Goal: Communication & Community: Answer question/provide support

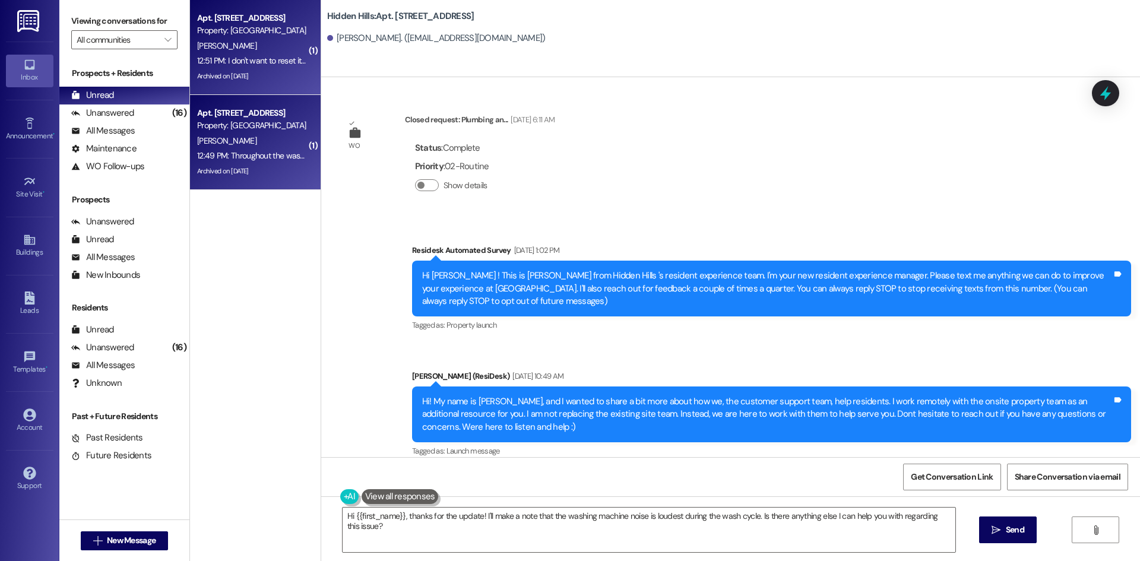
scroll to position [18931, 0]
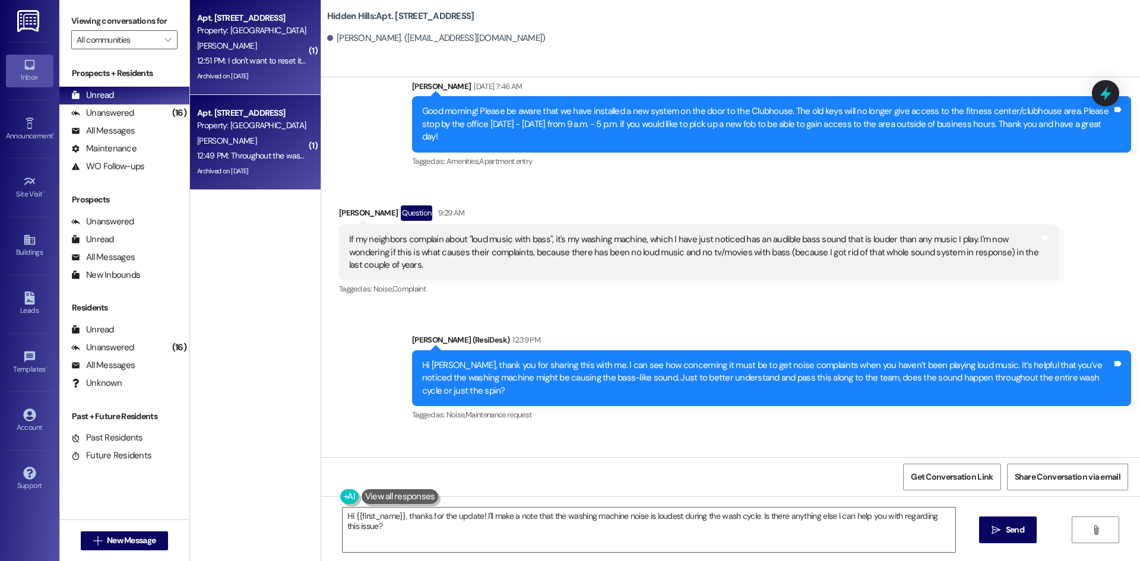
click at [267, 54] on div "12:51 PM: I don't want to reset it until my funds come in and that won't be unt…" at bounding box center [252, 60] width 112 height 15
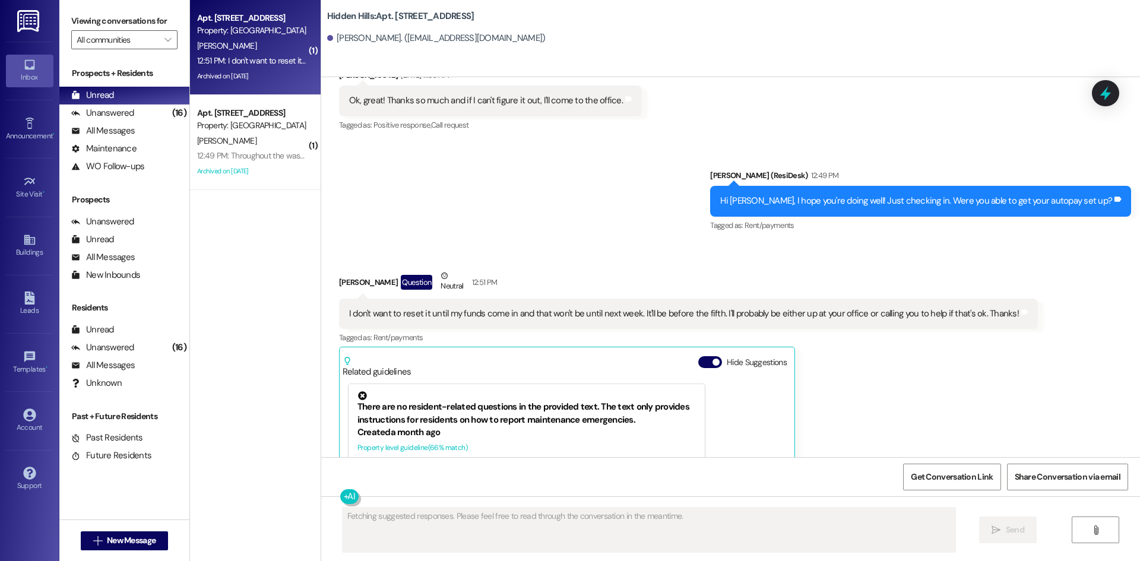
scroll to position [13018, 0]
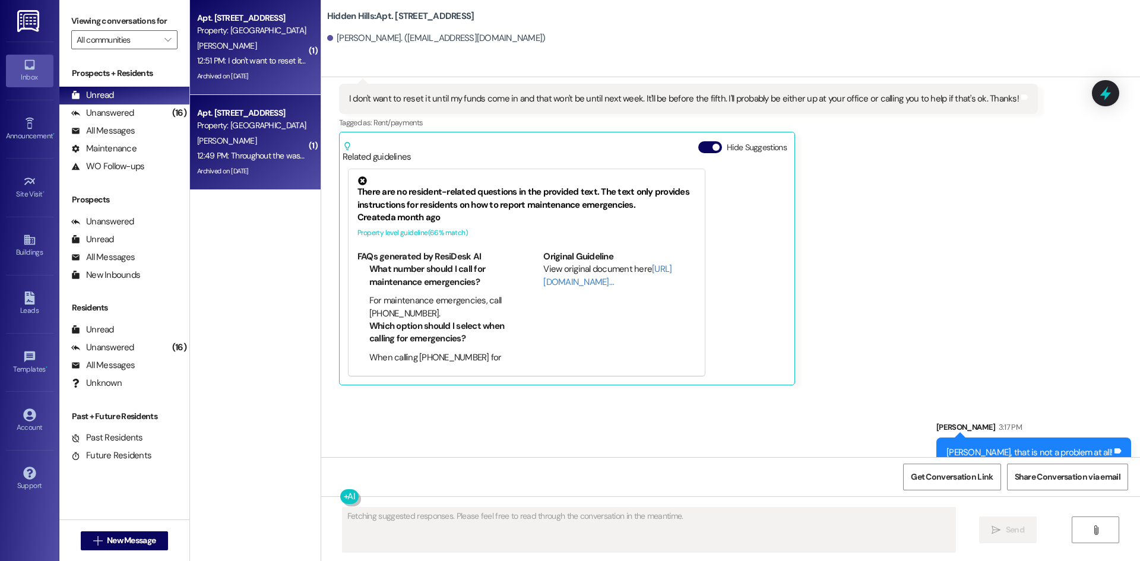
click at [271, 137] on div "[PERSON_NAME]" at bounding box center [252, 141] width 112 height 15
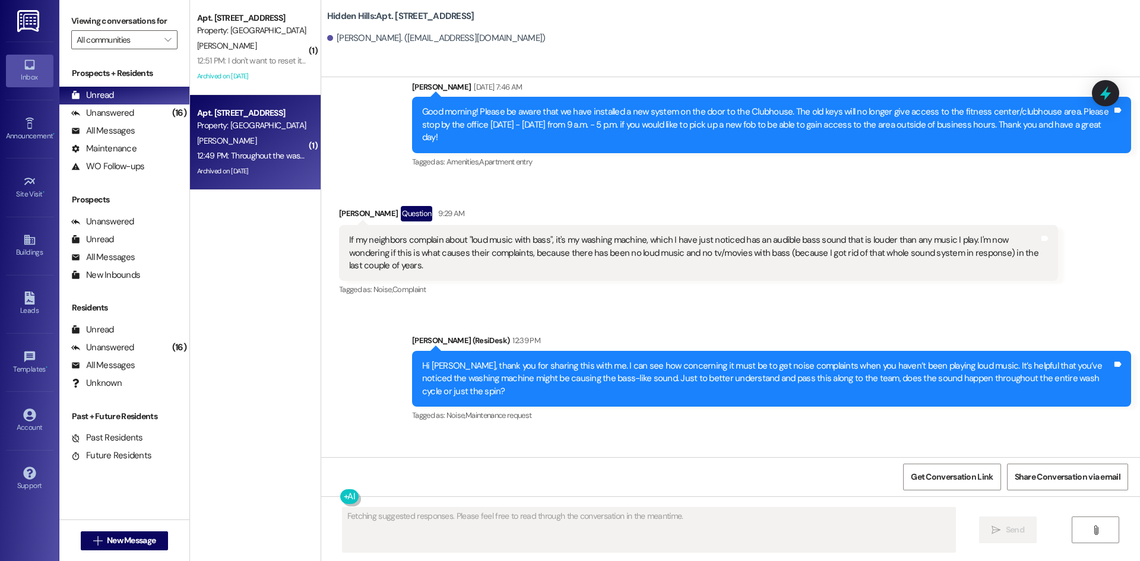
scroll to position [18931, 0]
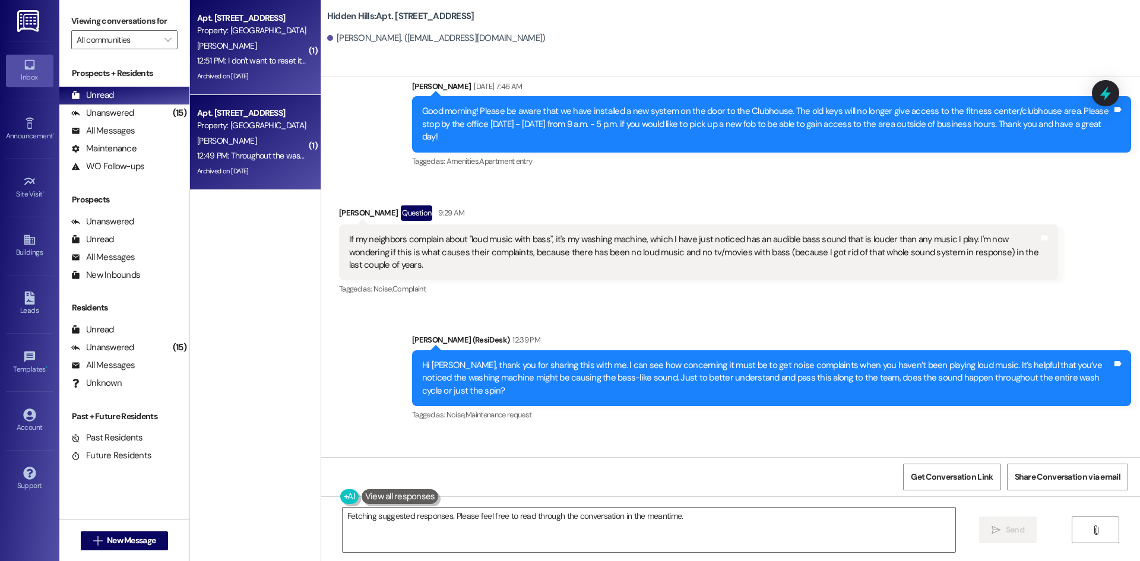
click at [237, 55] on div "12:51 PM: I don't want to reset it until my funds come in and that won't be unt…" at bounding box center [520, 60] width 646 height 11
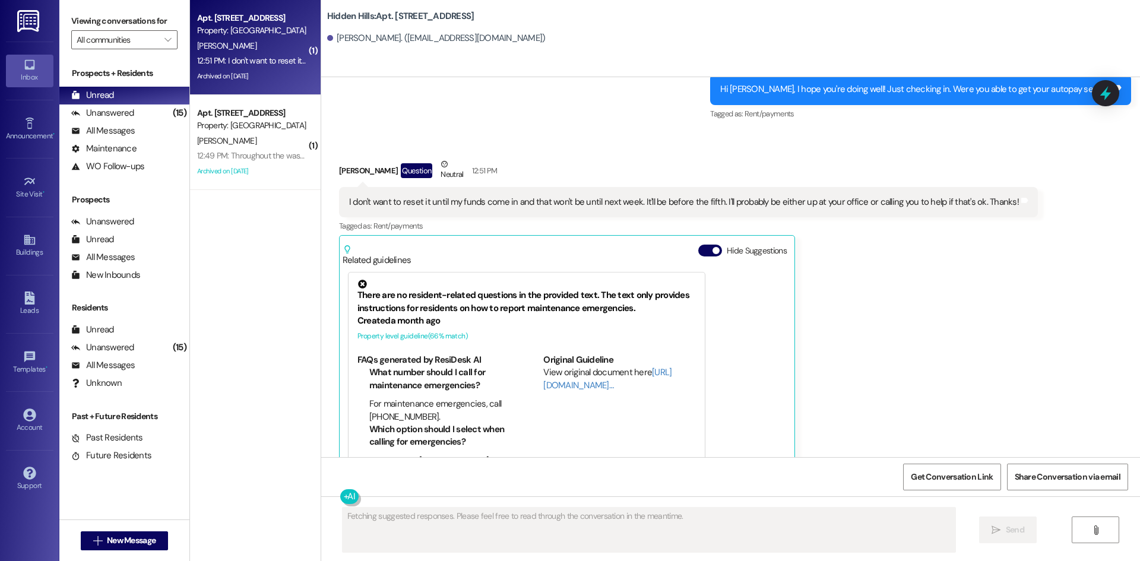
scroll to position [13018, 0]
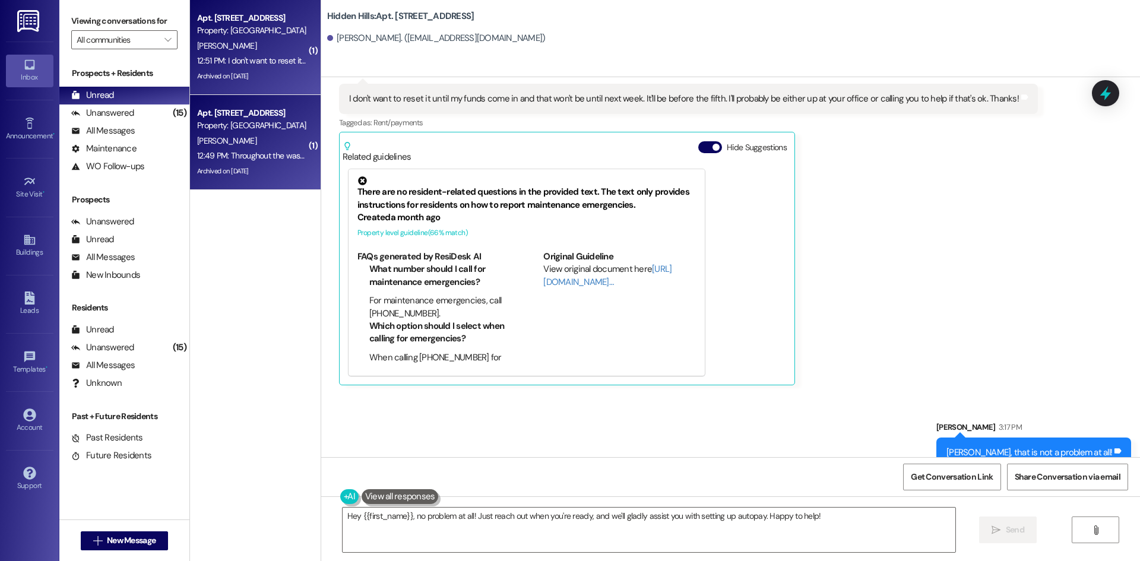
click at [302, 132] on div "Apt. [STREET_ADDRESS] Property: [GEOGRAPHIC_DATA] [PERSON_NAME] 12:49 PM: Throu…" at bounding box center [255, 142] width 131 height 95
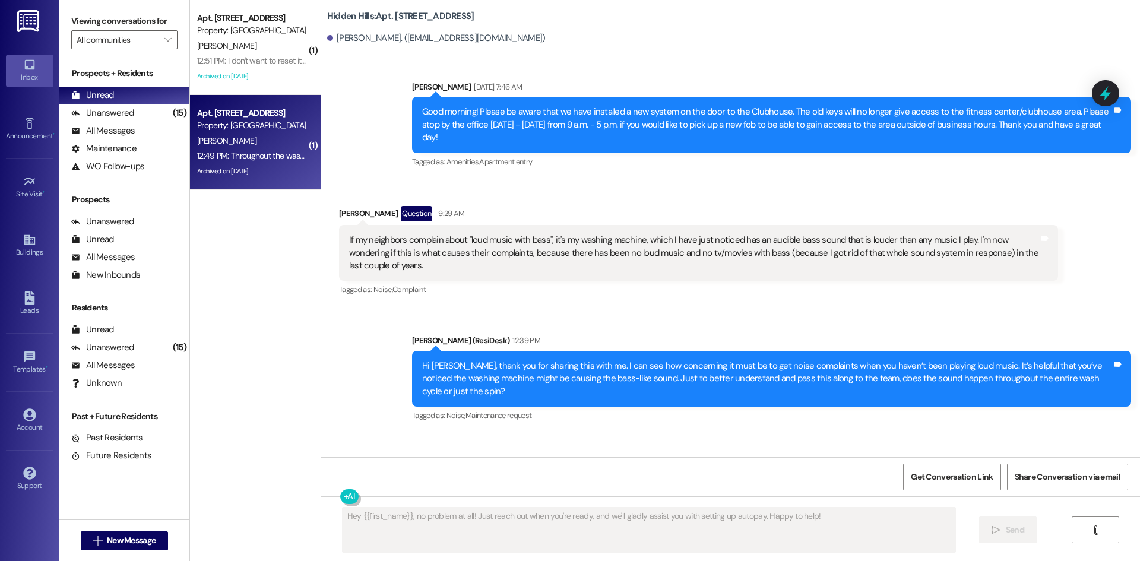
scroll to position [18931, 0]
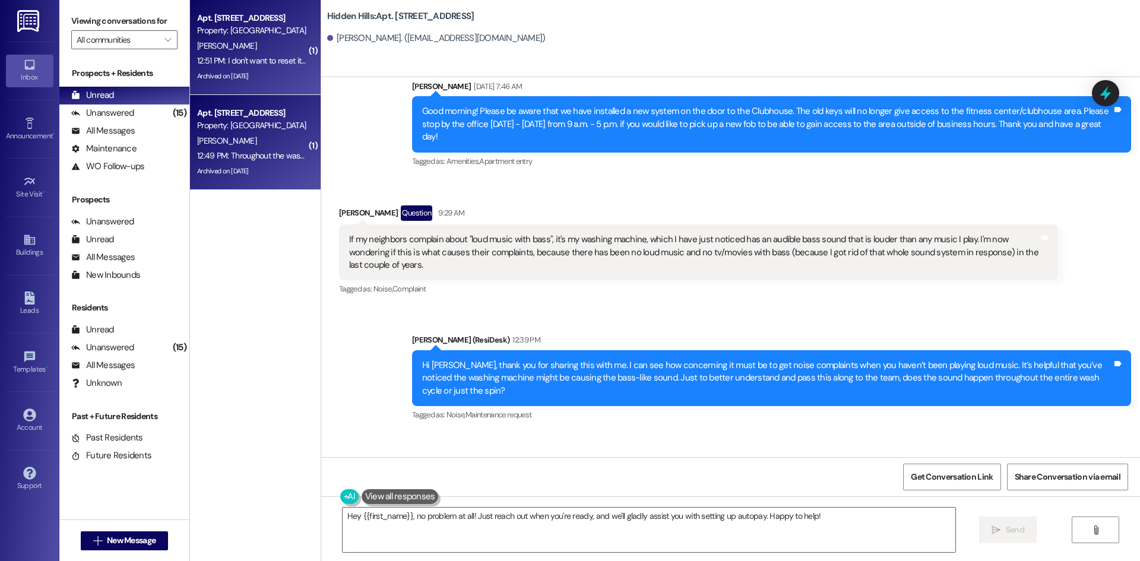
click at [234, 53] on div "12:51 PM: I don't want to reset it until my funds come in and that won't be unt…" at bounding box center [252, 60] width 112 height 15
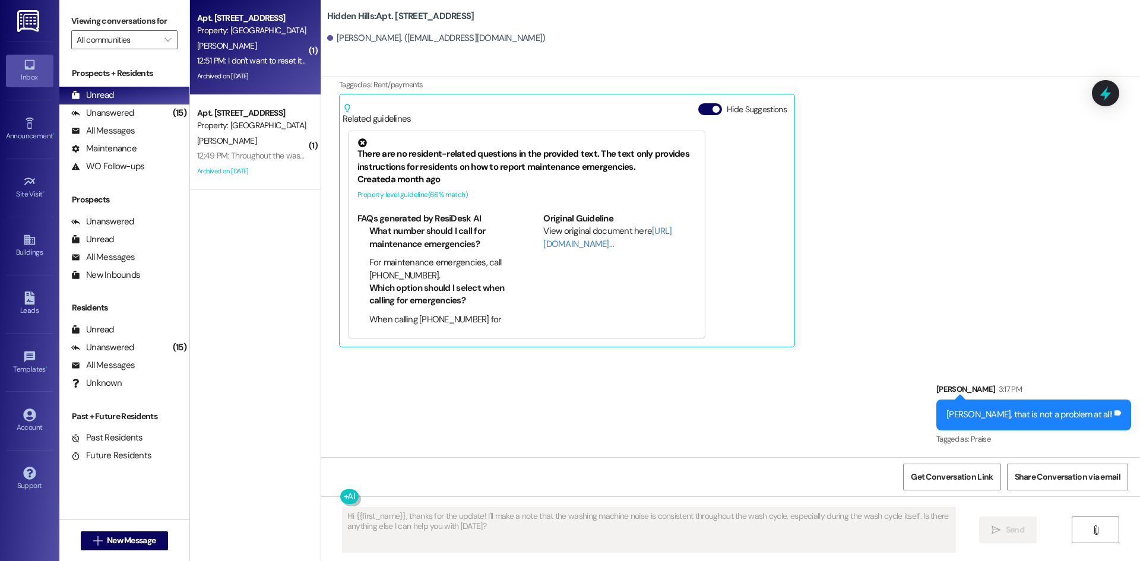
scroll to position [13017, 0]
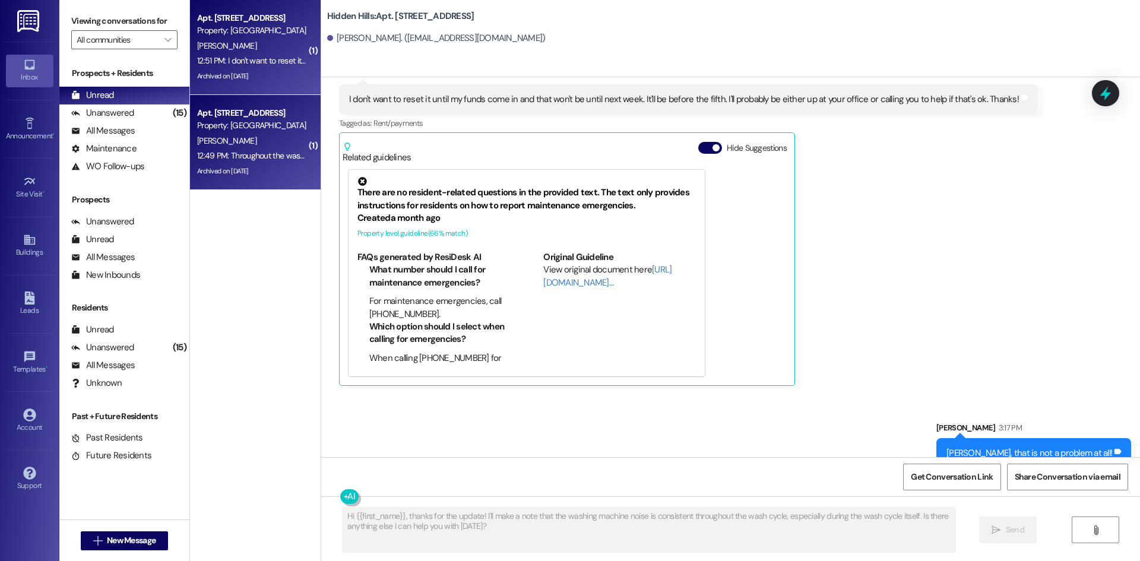
click at [253, 144] on div "[PERSON_NAME]" at bounding box center [252, 141] width 112 height 15
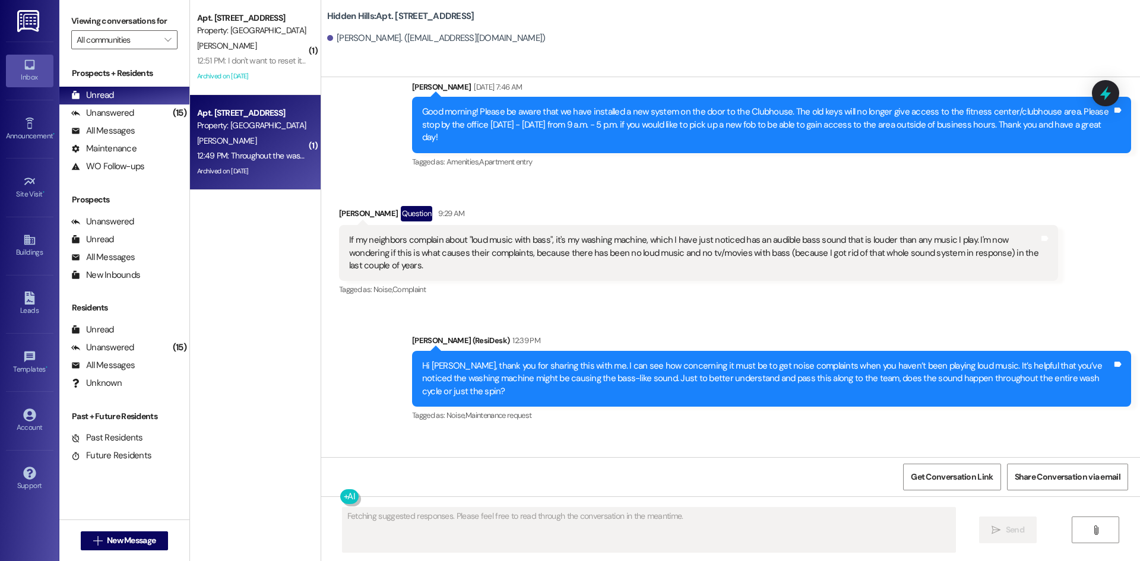
scroll to position [18931, 0]
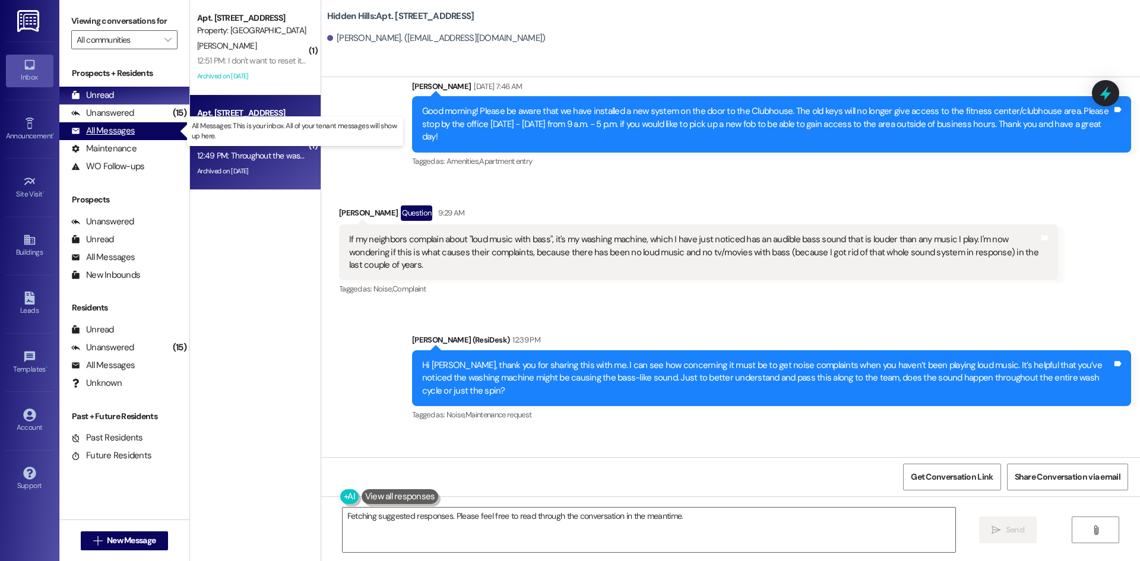
click at [115, 139] on div "All Messages (undefined)" at bounding box center [124, 131] width 130 height 18
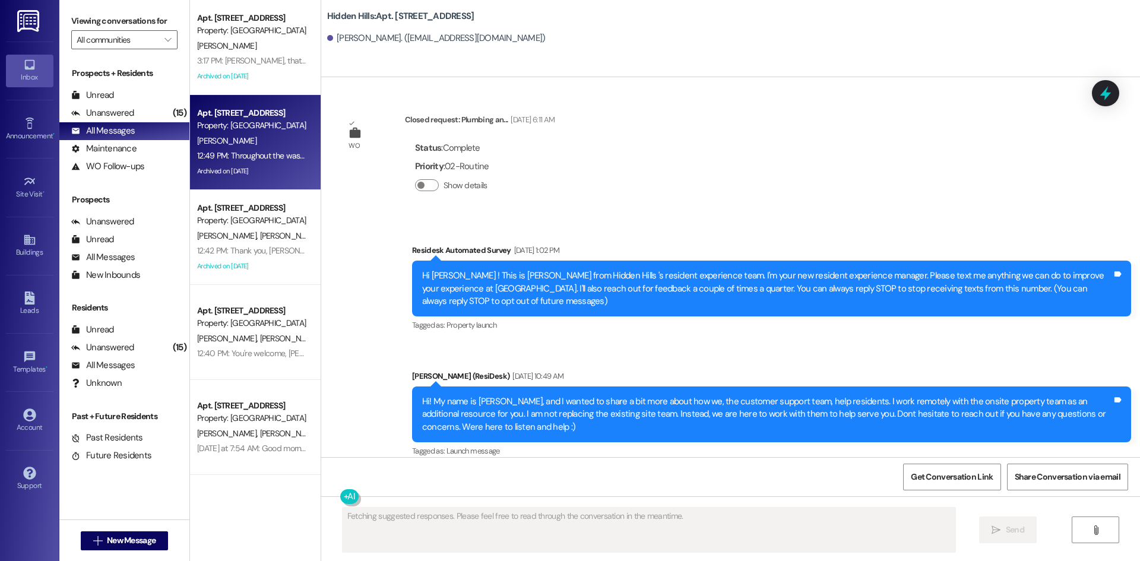
scroll to position [18930, 0]
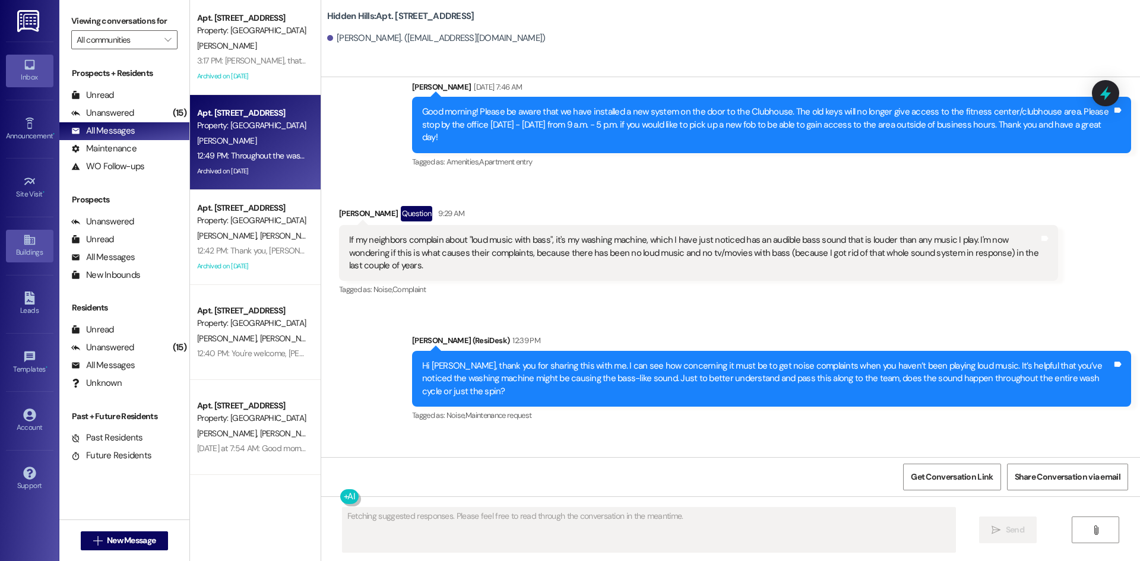
click at [33, 240] on icon at bounding box center [29, 240] width 11 height 10
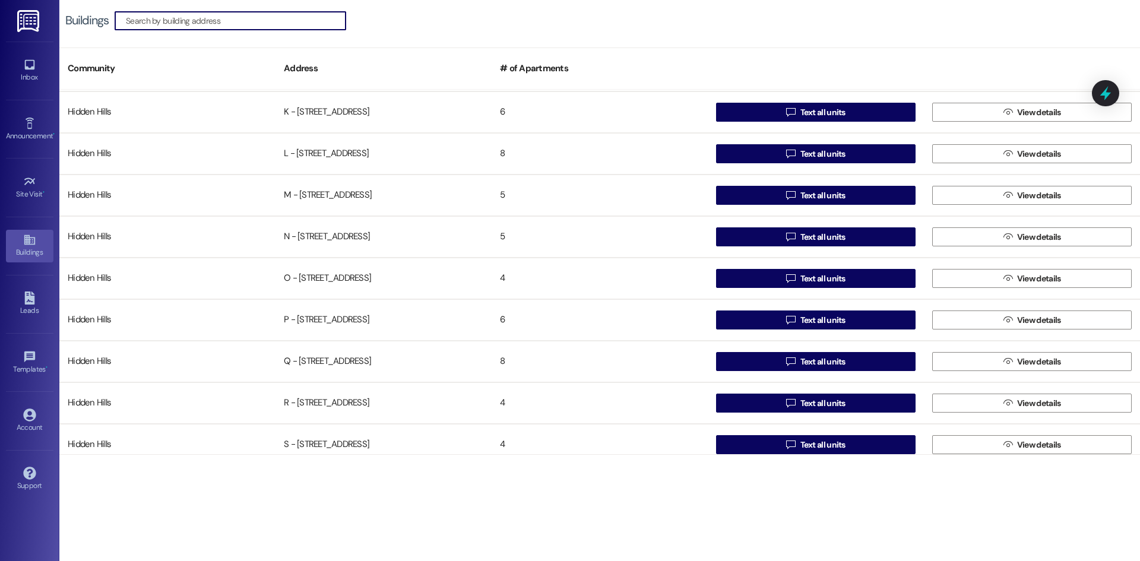
scroll to position [653, 0]
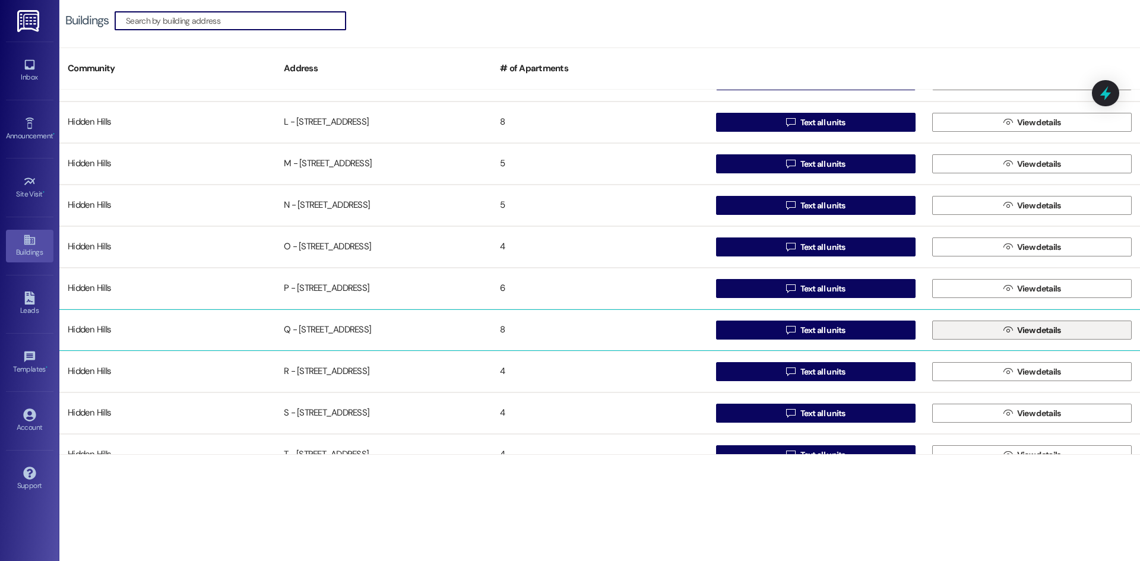
click at [995, 325] on button " View details" at bounding box center [1031, 330] width 199 height 19
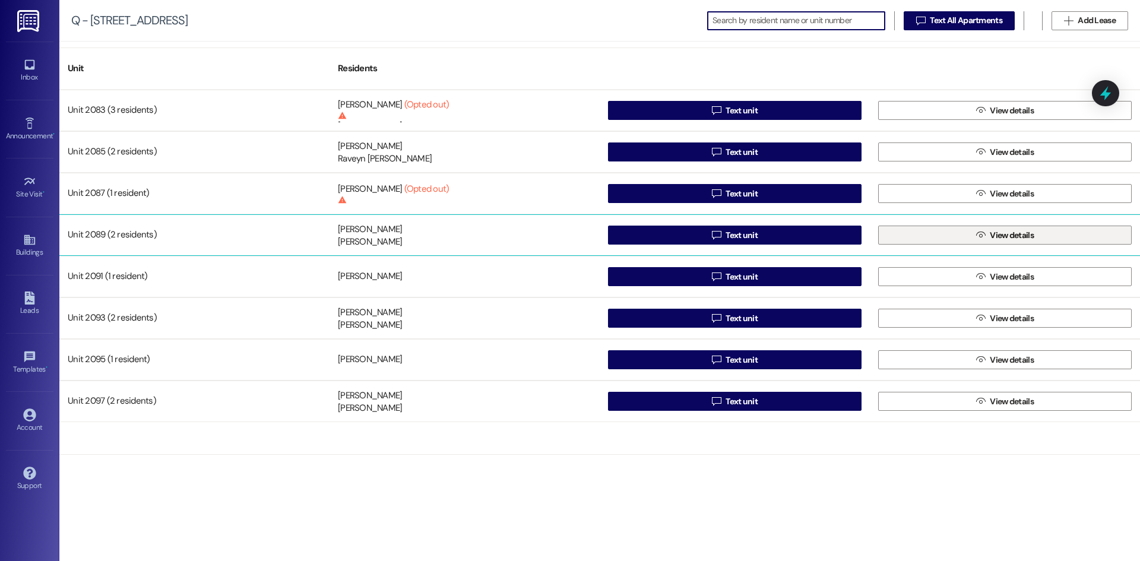
click at [1001, 237] on span "View details" at bounding box center [1012, 235] width 44 height 12
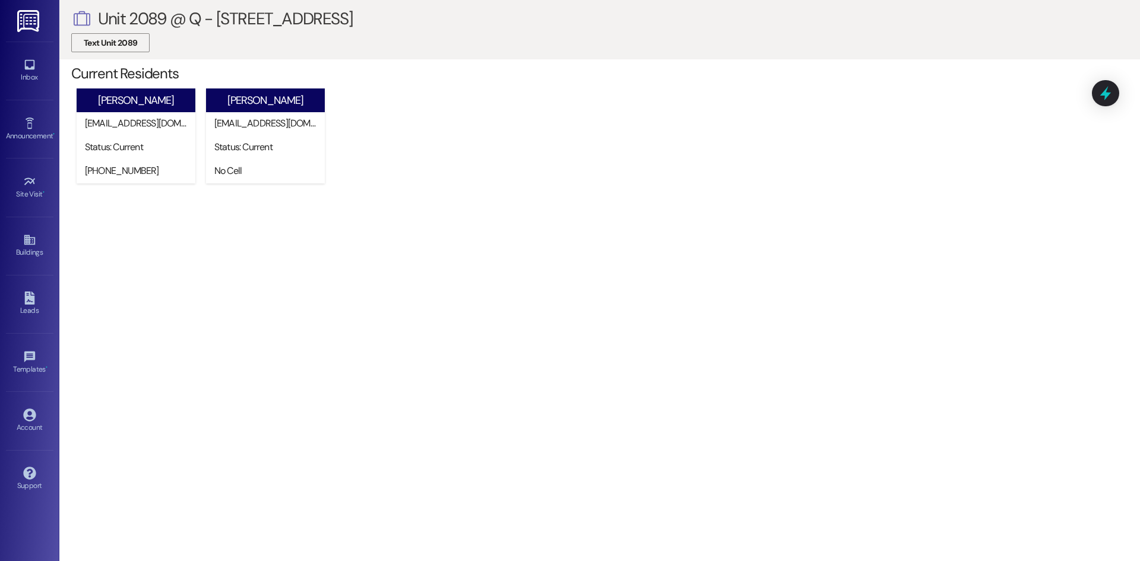
click at [126, 44] on span "Text Unit 2089" at bounding box center [110, 43] width 53 height 12
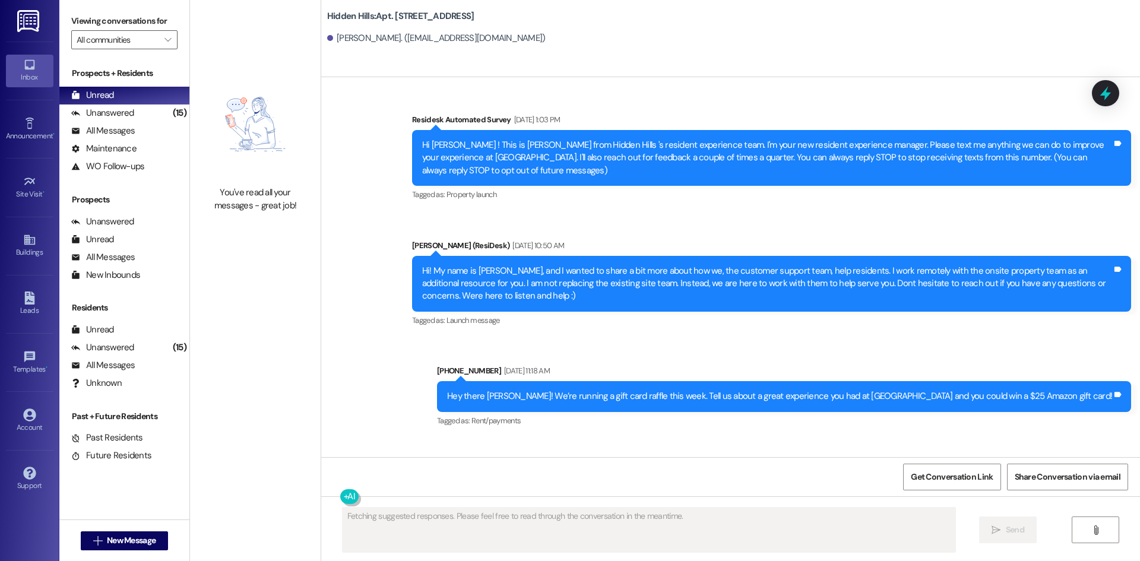
scroll to position [10905, 0]
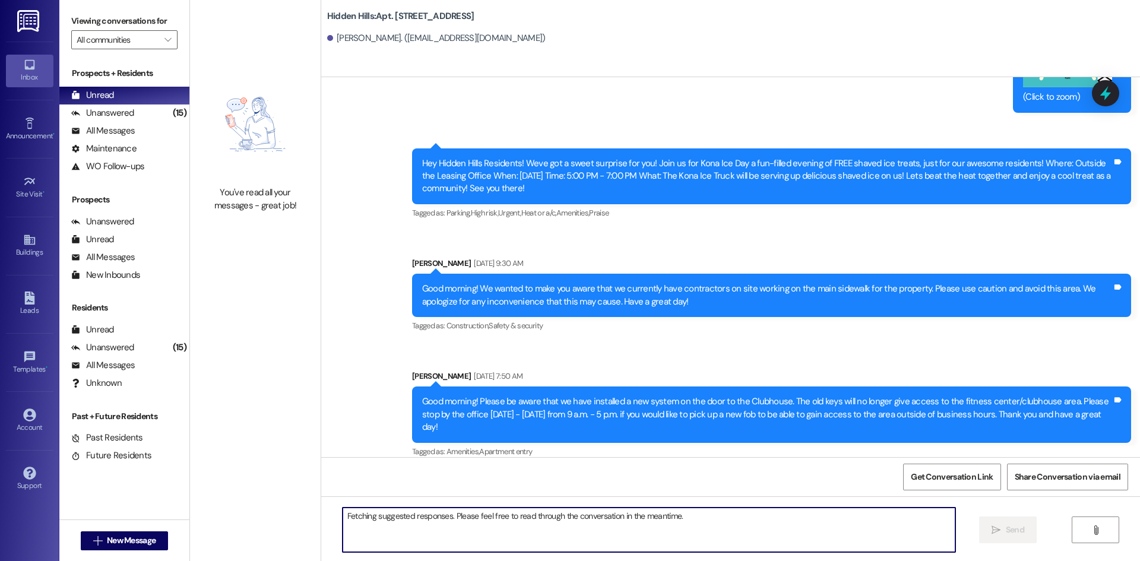
click at [566, 532] on textarea "Fetching suggested responses. Please feel free to read through the conversation…" at bounding box center [648, 530] width 613 height 45
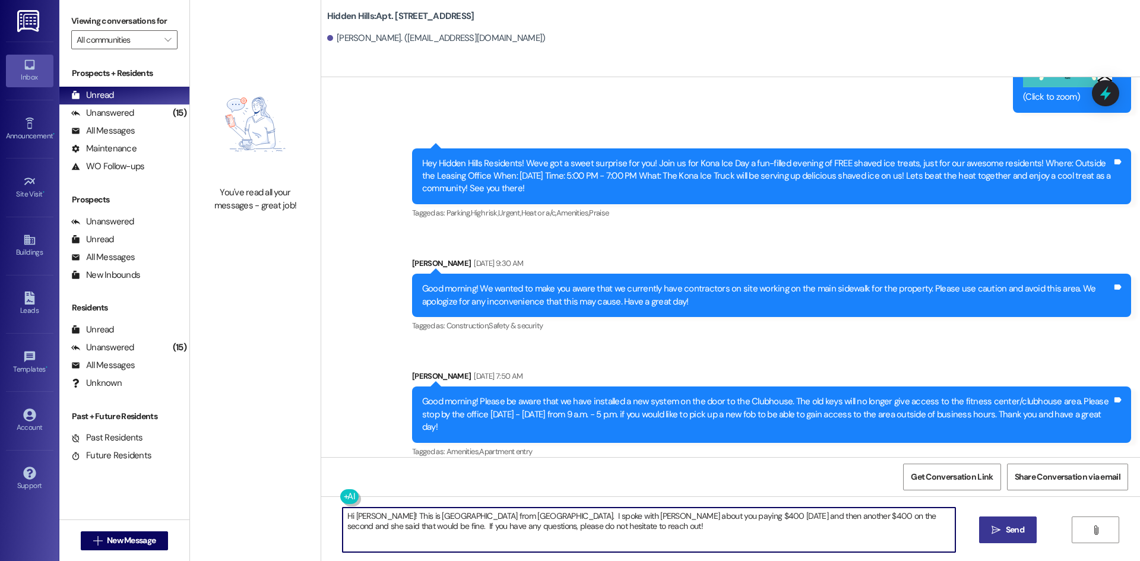
type textarea "Hi [PERSON_NAME]! This is [GEOGRAPHIC_DATA] from [GEOGRAPHIC_DATA]. I spoke wit…"
click at [1006, 526] on span "Send" at bounding box center [1015, 530] width 18 height 12
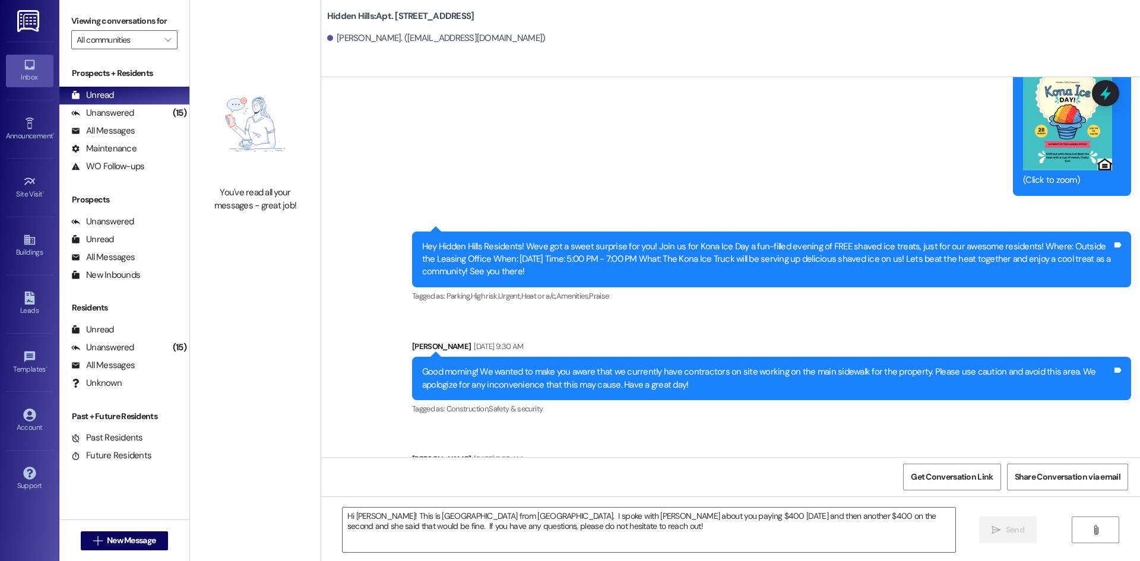
scroll to position [11000, 0]
